Goal: Navigation & Orientation: Find specific page/section

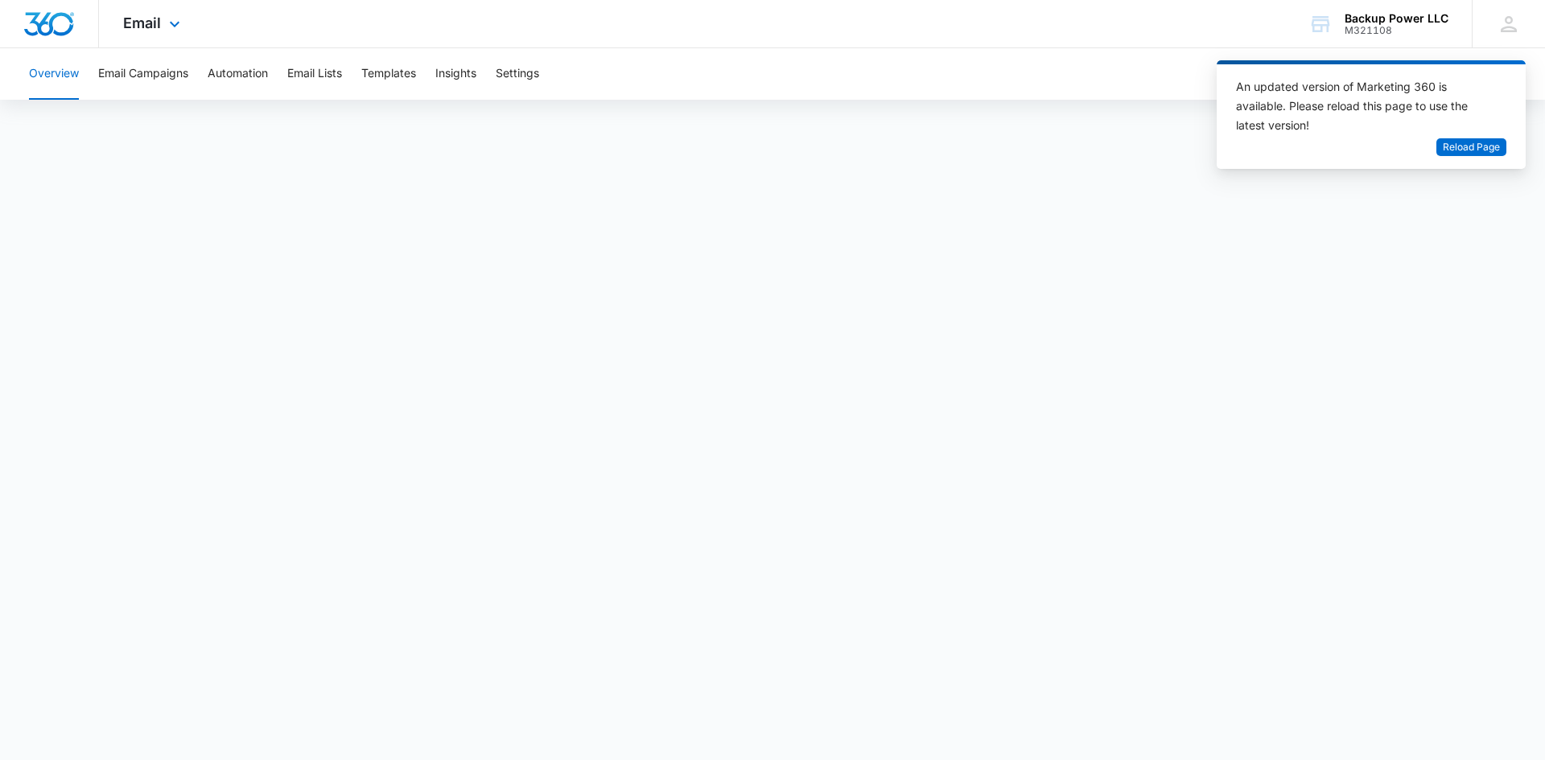
click at [171, 3] on div "Email Apps Reputation Websites Forms CRM Email Social Content Ads Intelligence …" at bounding box center [153, 23] width 109 height 47
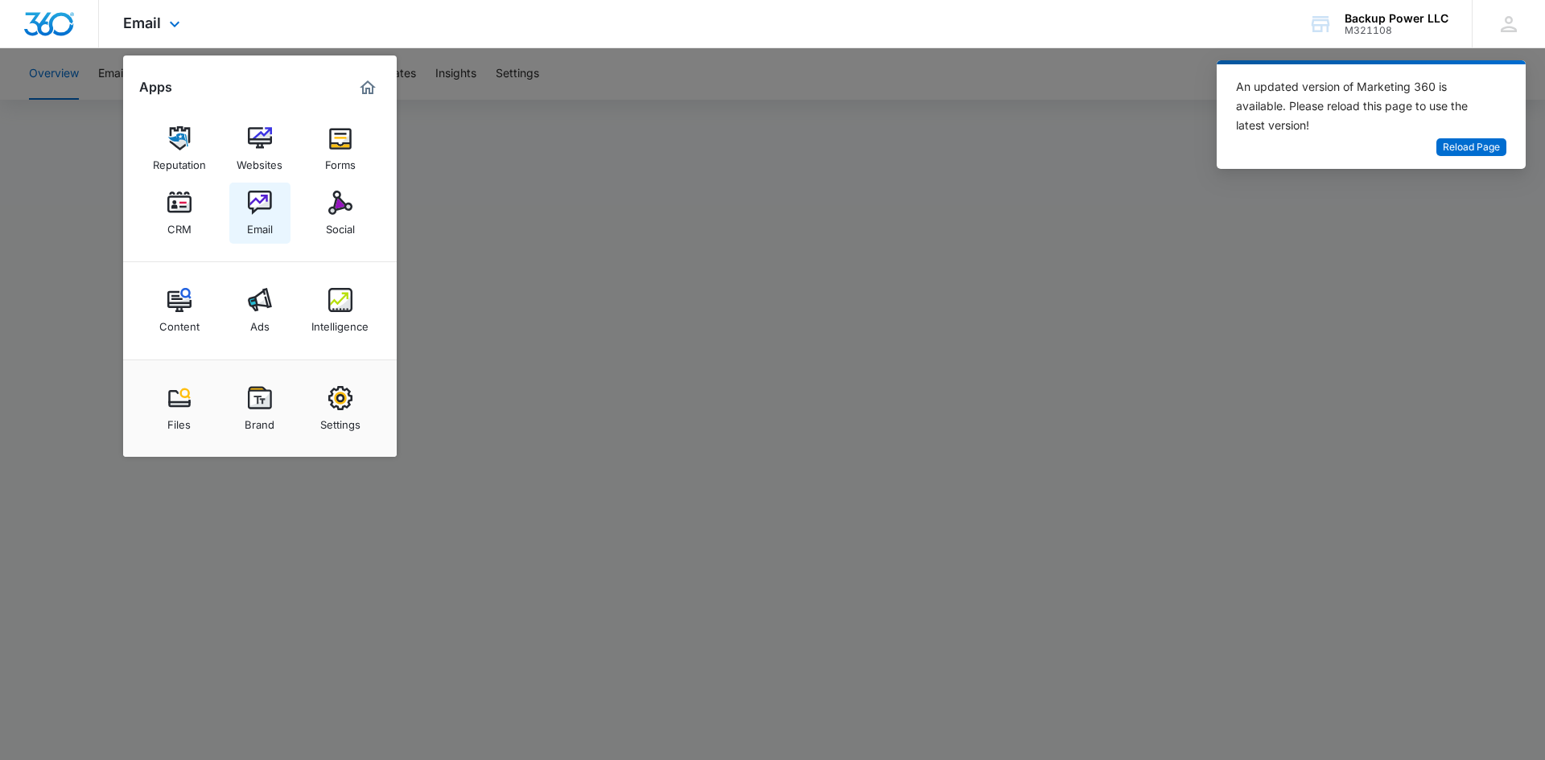
click at [266, 211] on img at bounding box center [260, 203] width 24 height 24
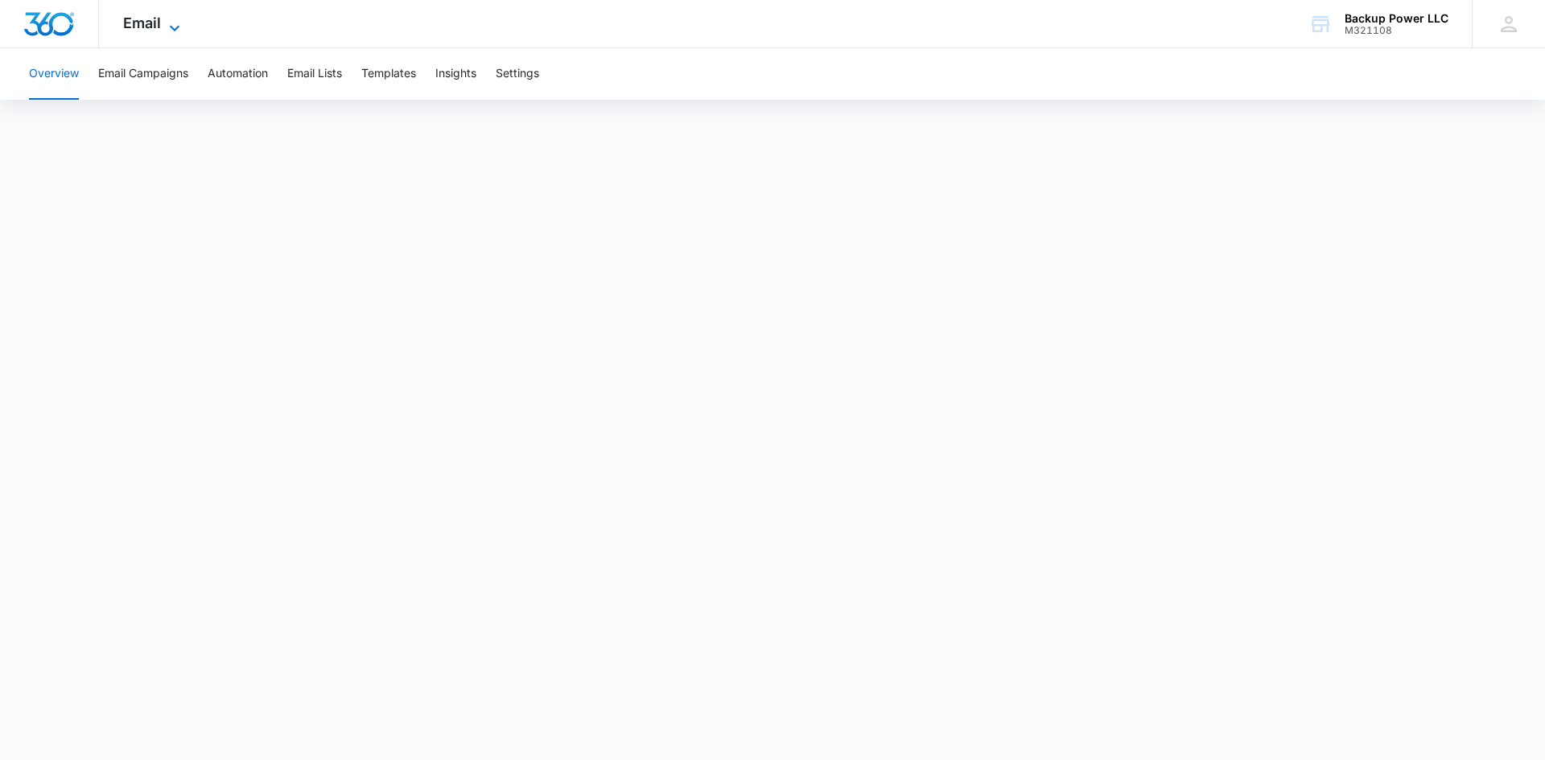
click at [134, 28] on span "Email" at bounding box center [142, 22] width 38 height 17
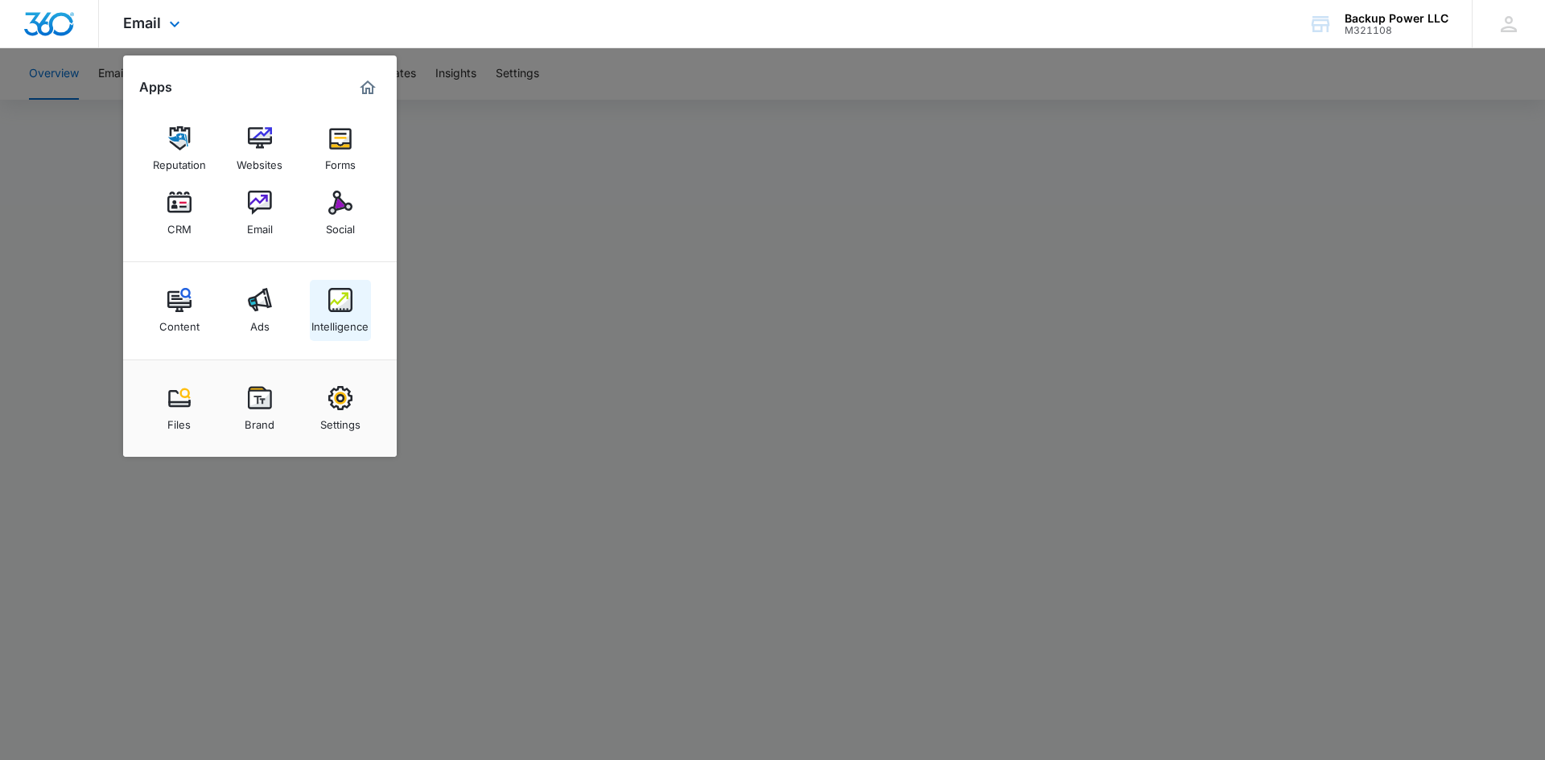
click at [334, 311] on img at bounding box center [340, 300] width 24 height 24
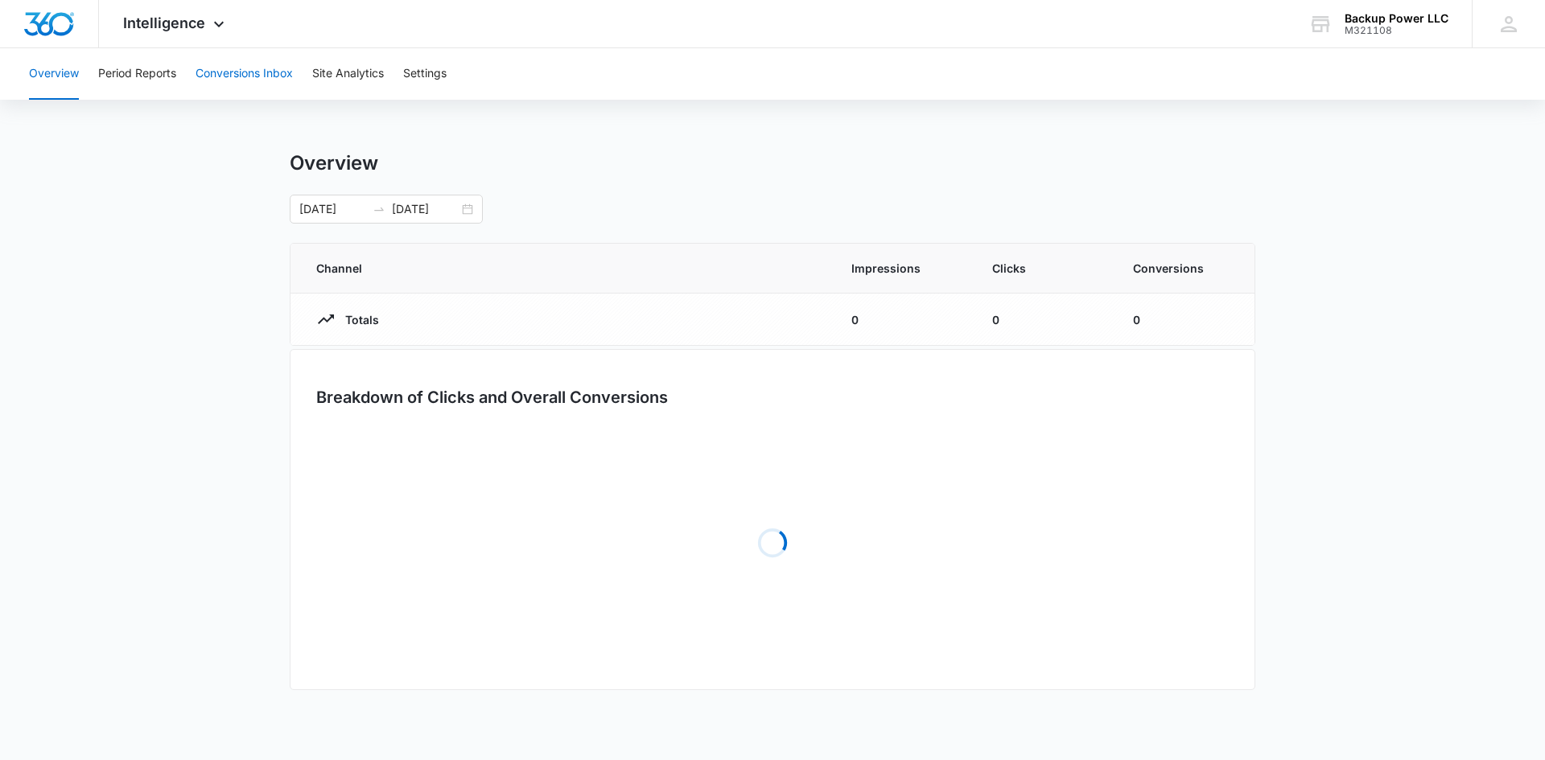
click at [257, 69] on button "Conversions Inbox" at bounding box center [244, 73] width 97 height 51
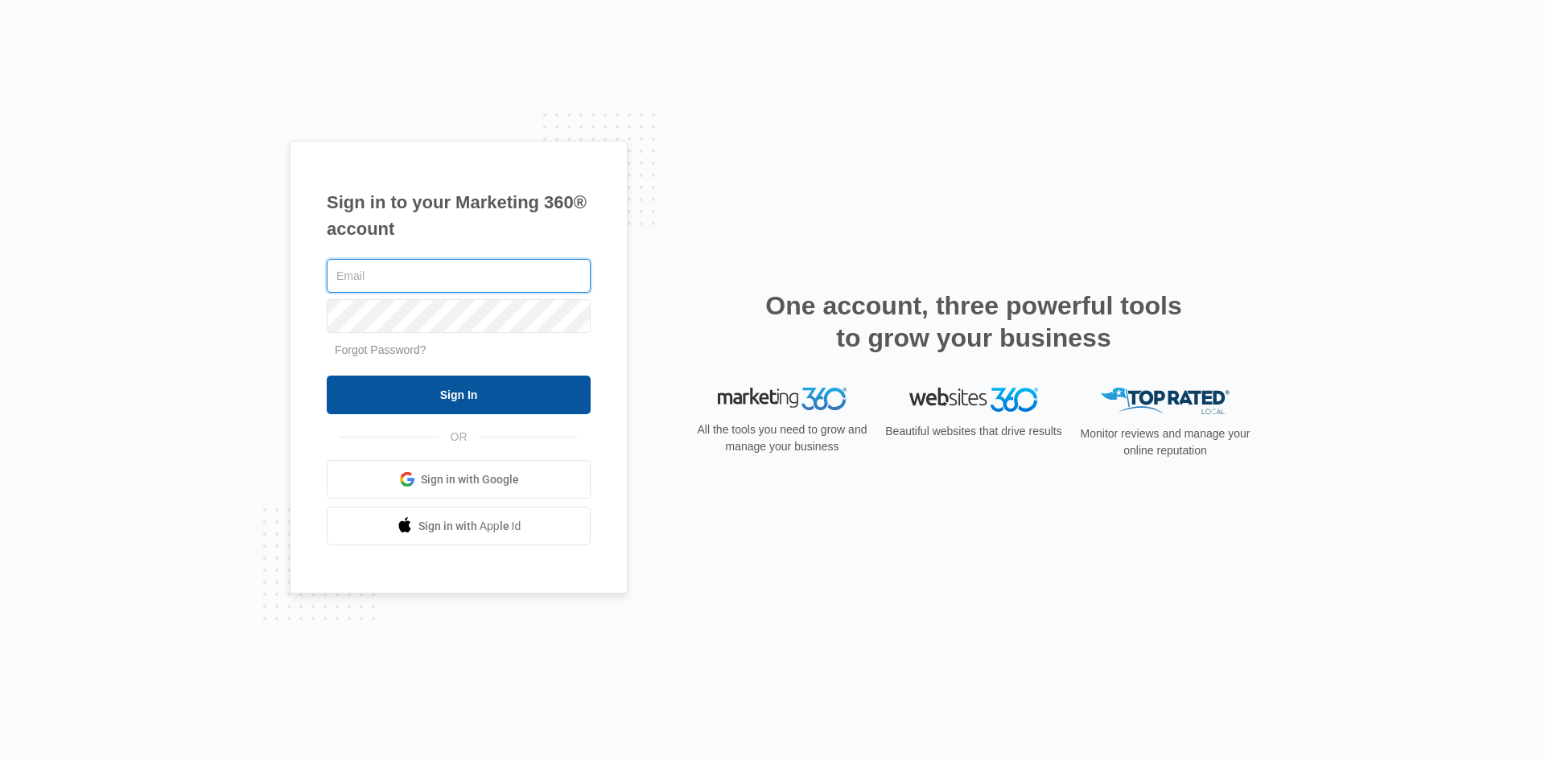
type input "[EMAIL_ADDRESS][DOMAIN_NAME]"
click at [463, 403] on input "Sign In" at bounding box center [459, 395] width 264 height 39
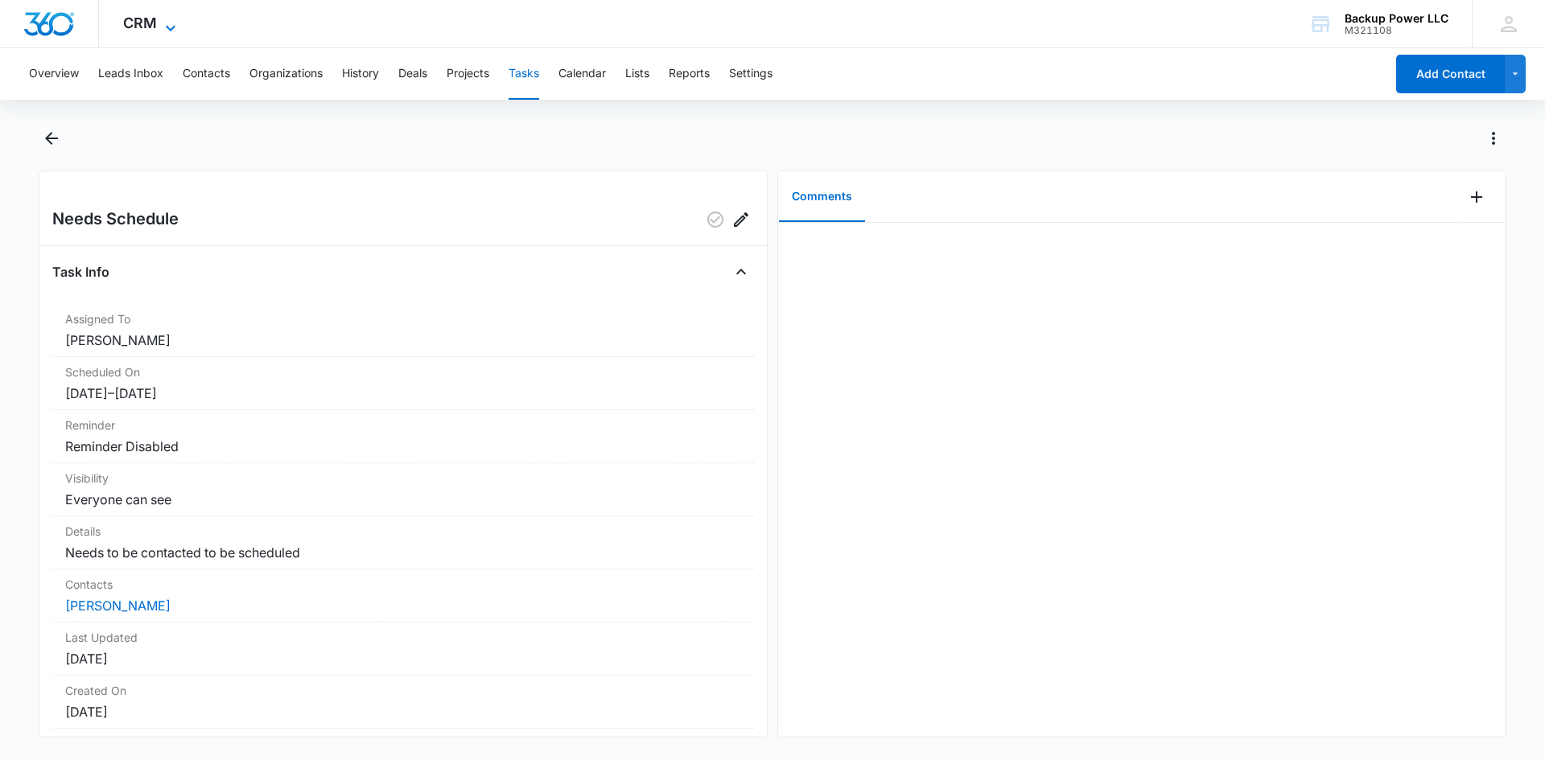
click at [134, 30] on span "CRM" at bounding box center [140, 22] width 34 height 17
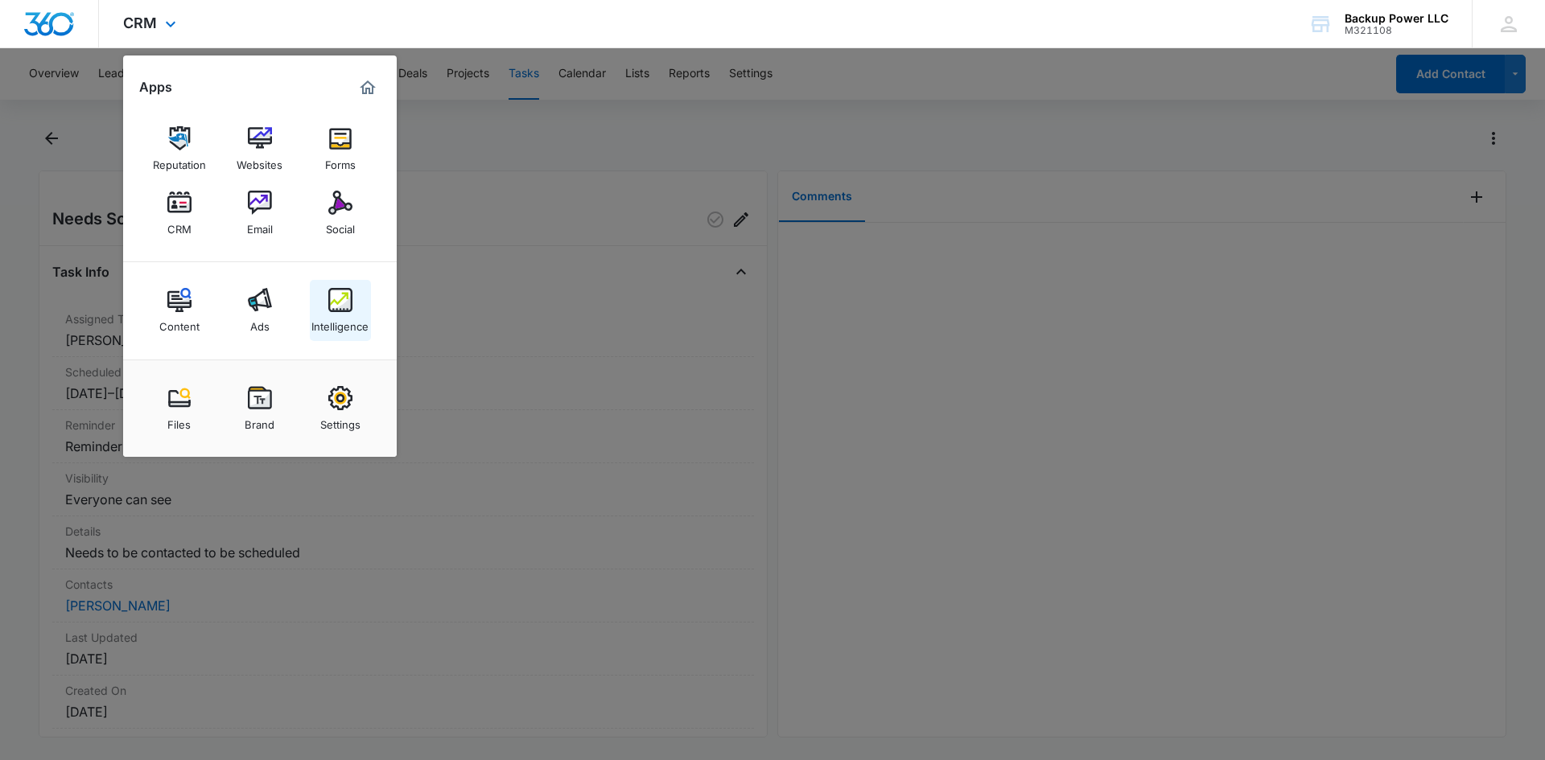
click at [331, 316] on div "Intelligence" at bounding box center [339, 322] width 57 height 21
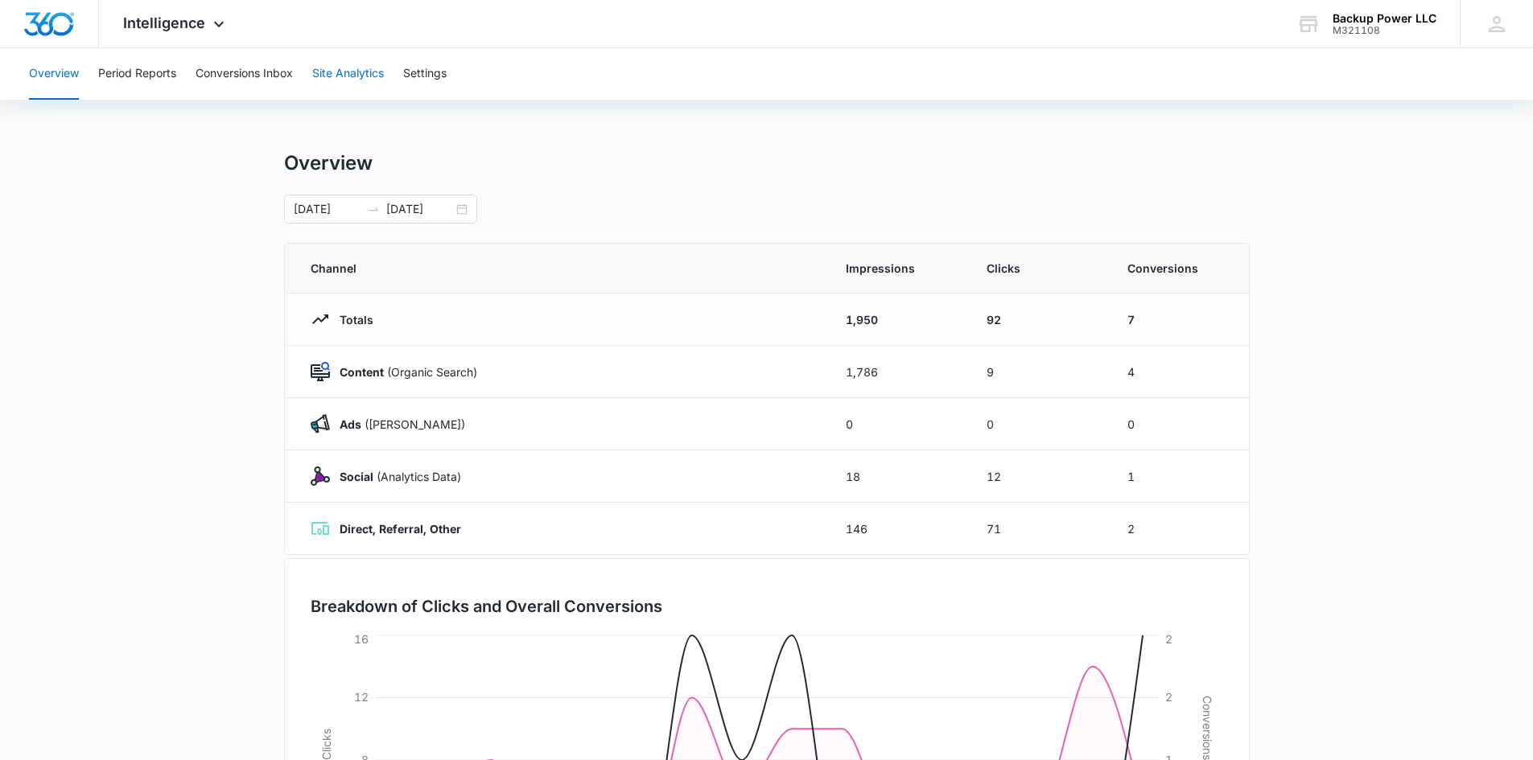
click at [329, 72] on button "Site Analytics" at bounding box center [348, 73] width 72 height 51
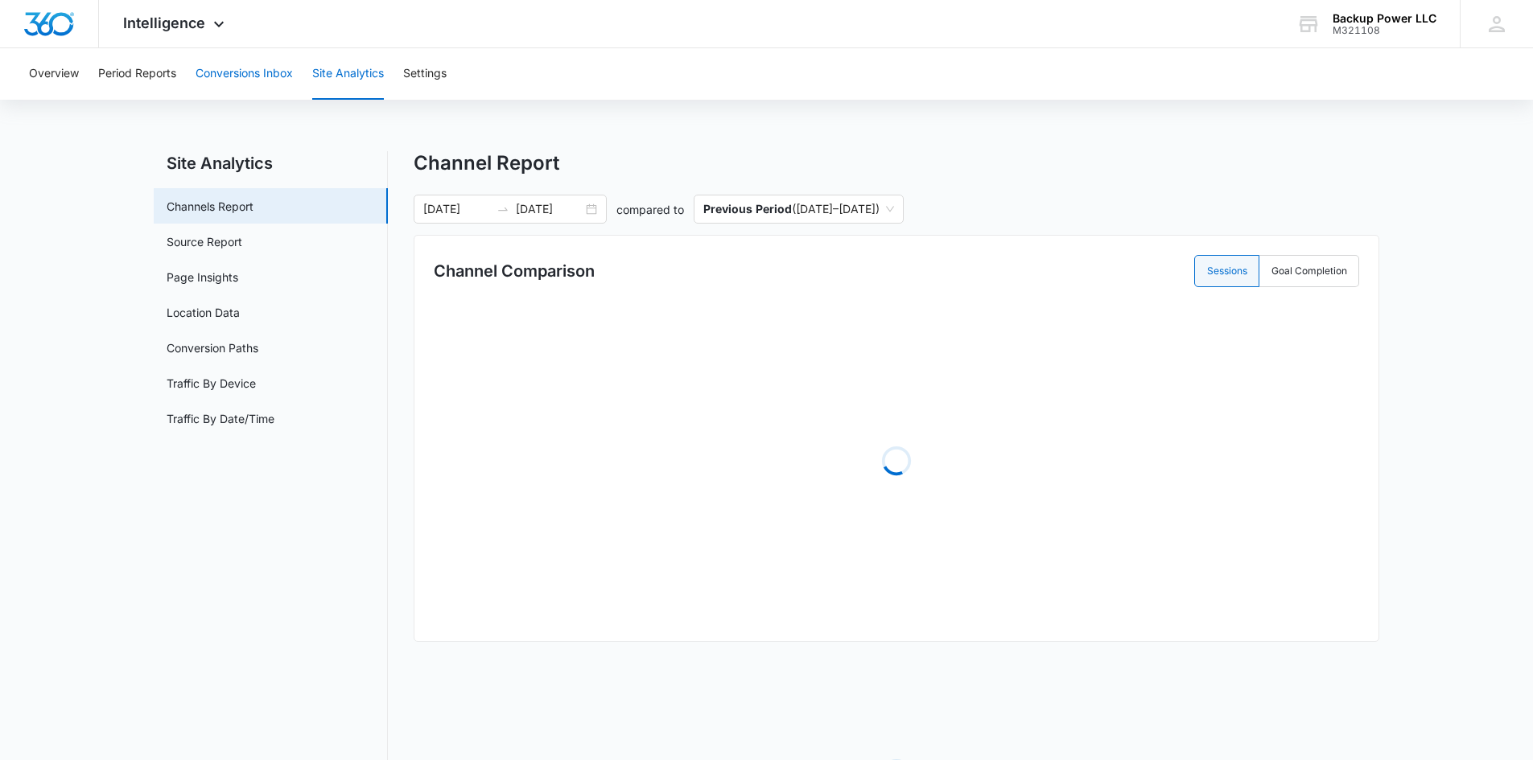
click at [259, 74] on button "Conversions Inbox" at bounding box center [244, 73] width 97 height 51
